Goal: Navigation & Orientation: Find specific page/section

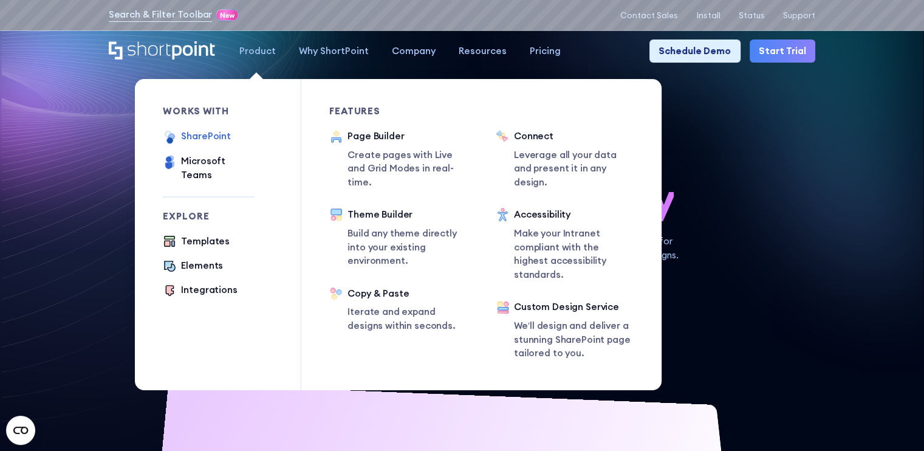
click at [204, 138] on div "SharePoint" at bounding box center [205, 136] width 49 height 14
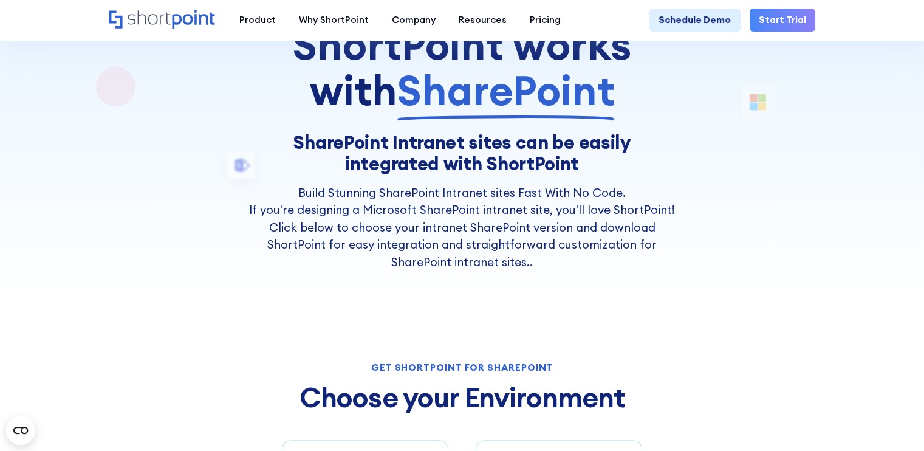
scroll to position [143, 0]
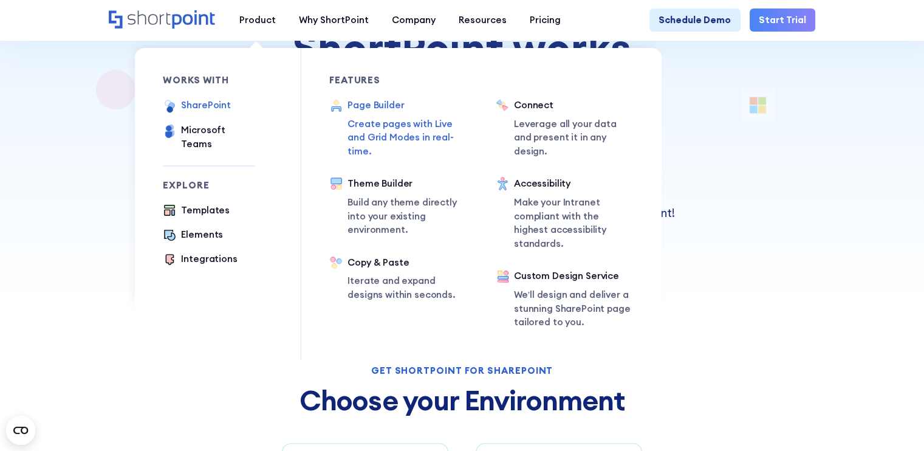
click at [372, 109] on div "Page Builder" at bounding box center [409, 105] width 122 height 14
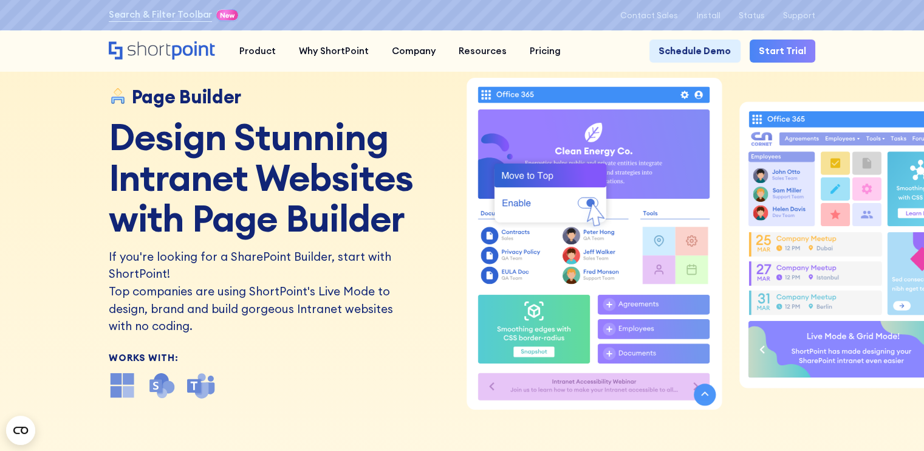
click at [335, 20] on div "Search & Filter Toolbar -722 Days -21 Hours -35 Minutes -19 Seconds Until Launc…" at bounding box center [462, 15] width 707 height 16
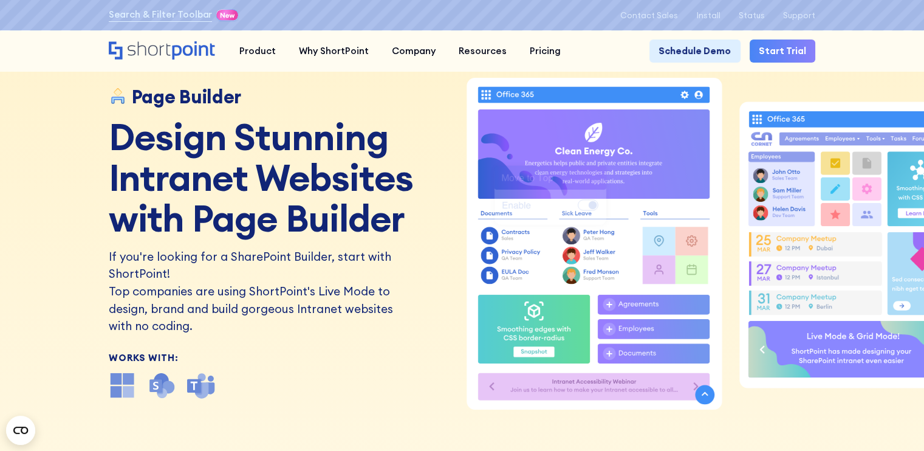
click at [610, 60] on nav "Product works with SharePoint Microsoft Teams SAP Explore Templates Elements In…" at bounding box center [522, 50] width 588 height 23
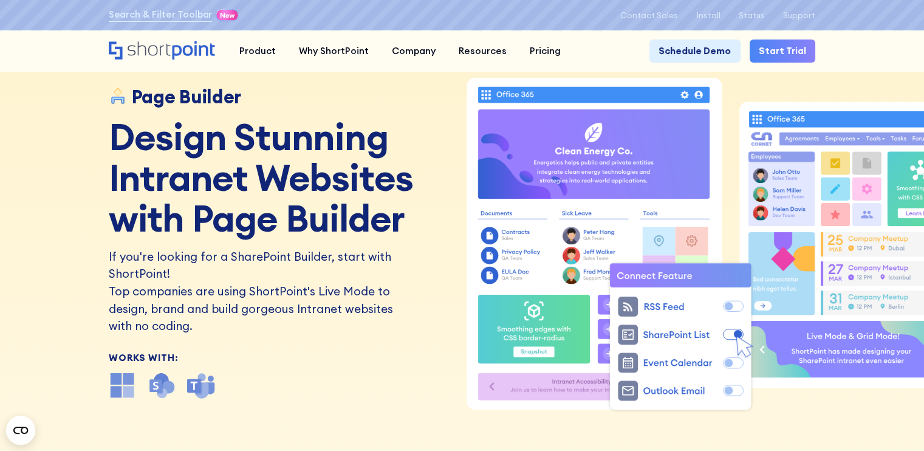
click at [588, 27] on div "Search & Filter Toolbar -722 Days -21 Hours -35 Minutes -19 Seconds Until Launc…" at bounding box center [462, 15] width 924 height 30
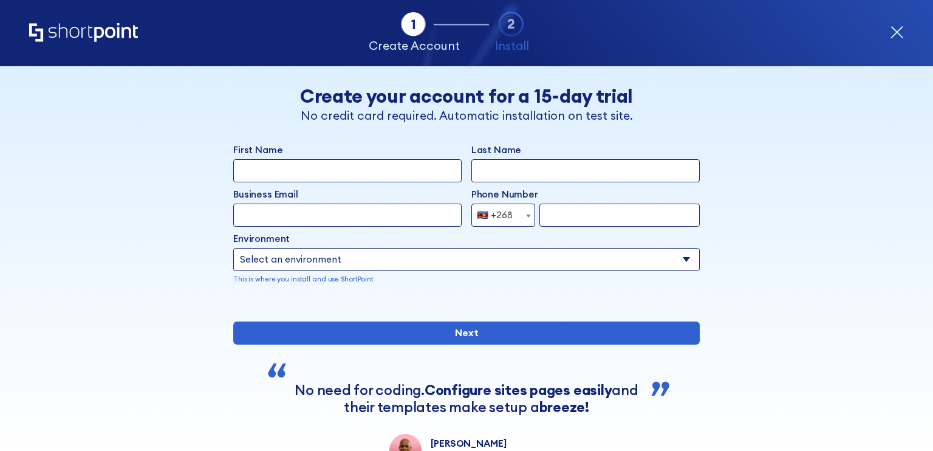
select select "+268"
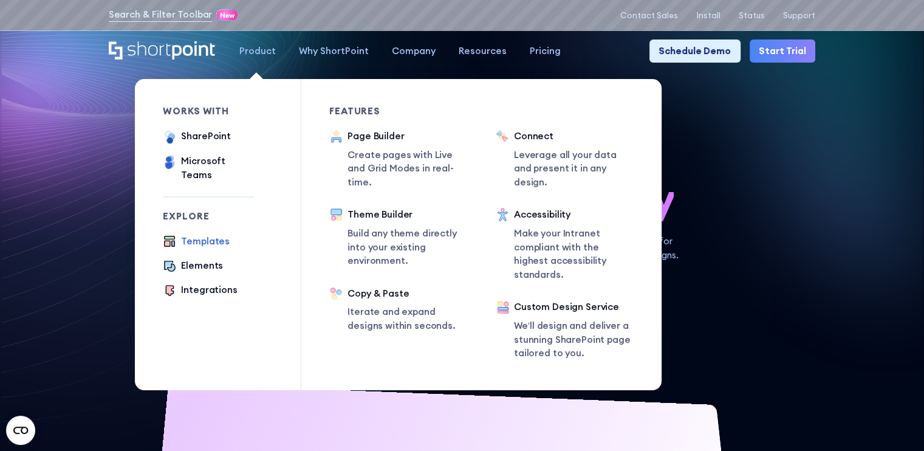
click at [202, 235] on div "Templates" at bounding box center [205, 242] width 49 height 14
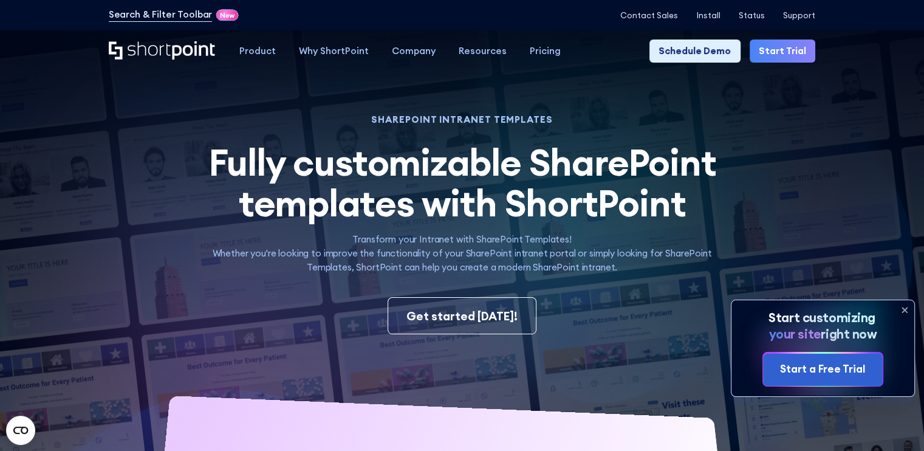
click at [907, 308] on icon at bounding box center [904, 309] width 19 height 19
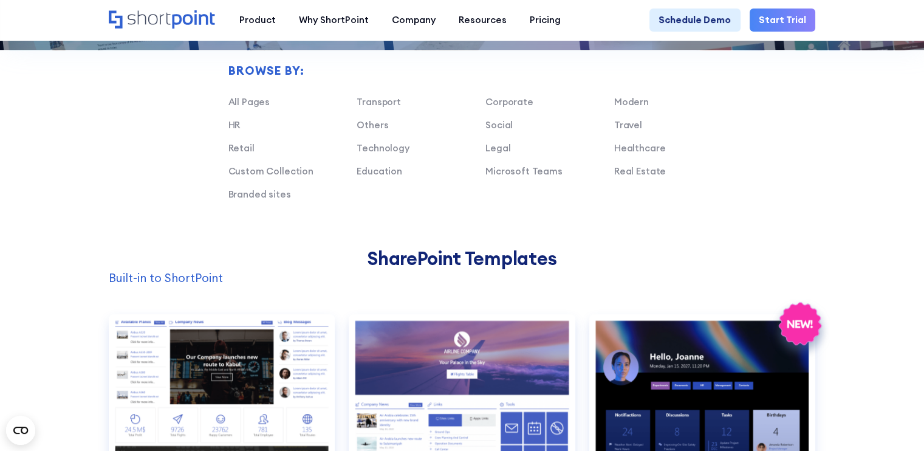
scroll to position [795, 0]
